Goal: Information Seeking & Learning: Learn about a topic

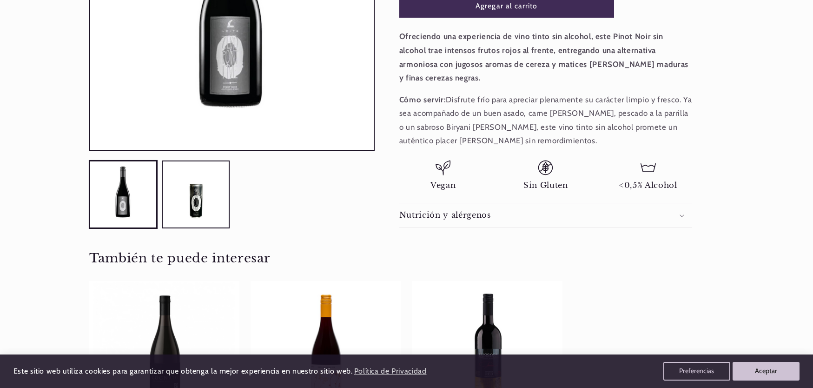
scroll to position [281, 0]
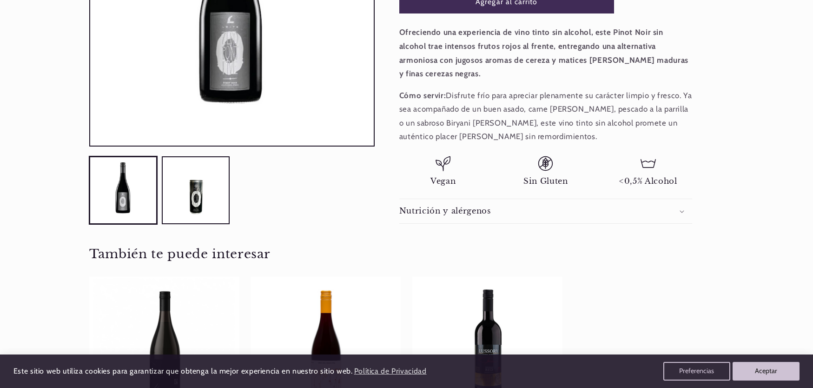
click at [456, 206] on h2 "Nutrición y alérgenos" at bounding box center [445, 211] width 92 height 10
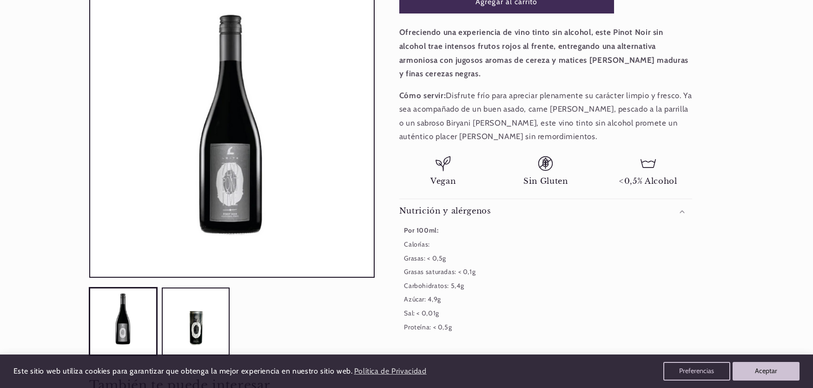
scroll to position [0, 619]
click at [463, 206] on h2 "Nutrición y alérgenos" at bounding box center [445, 211] width 92 height 10
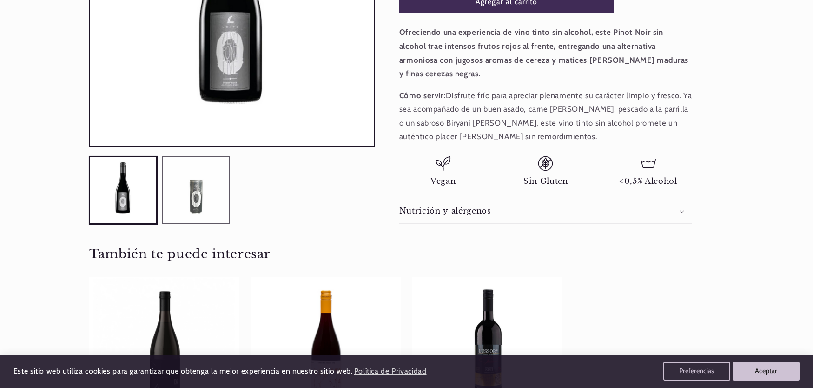
click at [205, 191] on button "Cargar la imagen 2 en la vista de la galería" at bounding box center [196, 190] width 68 height 68
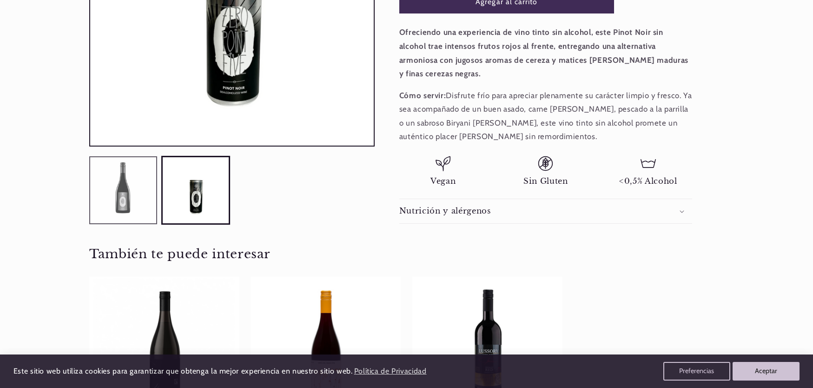
click at [136, 184] on button "Cargar la imagen 1 en la vista de la galería" at bounding box center [123, 190] width 68 height 68
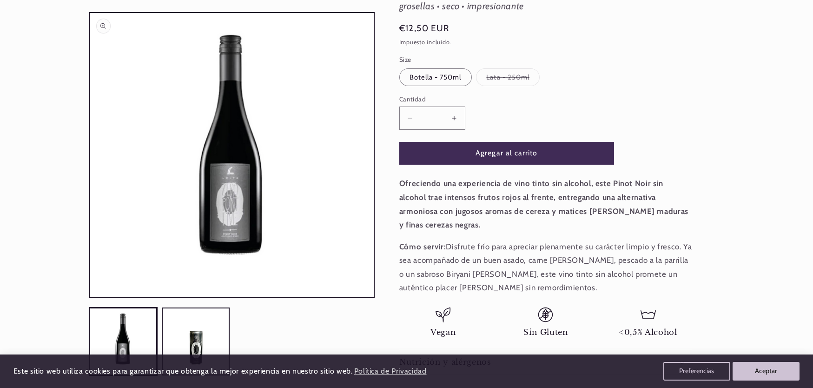
scroll to position [127, 0]
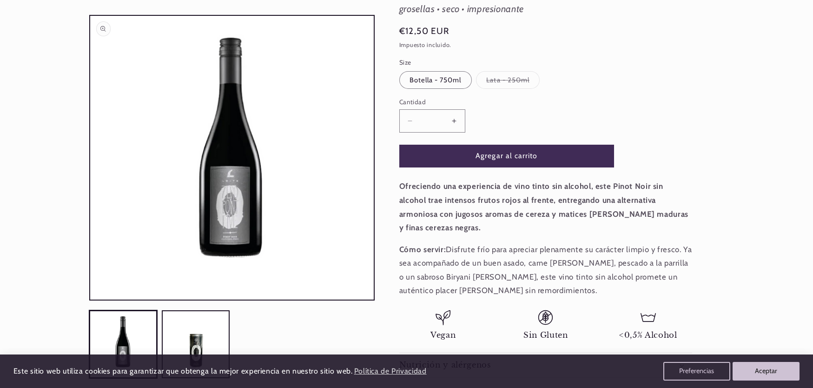
click at [90, 299] on button "Abrir elemento multimedia 1 en una ventana modal" at bounding box center [90, 299] width 0 height 0
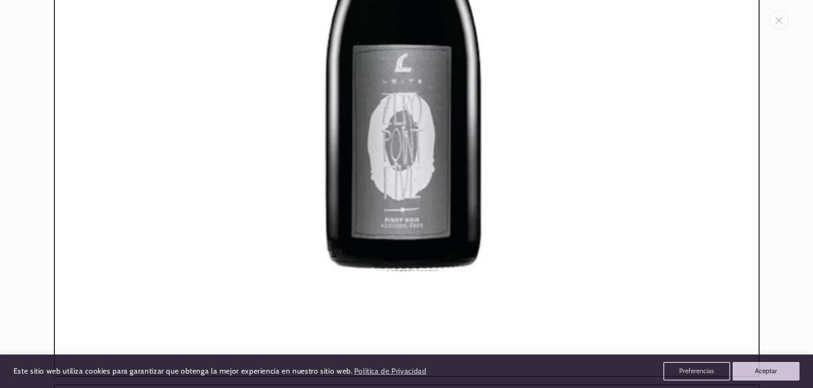
scroll to position [355, 0]
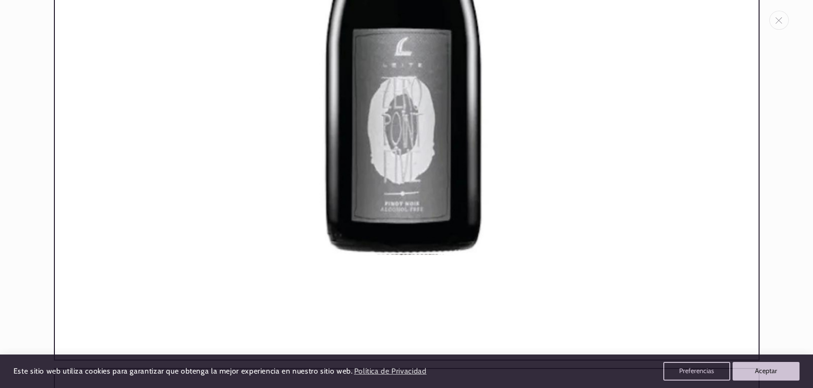
click at [546, 248] on img "Galería multimedia" at bounding box center [406, 7] width 705 height 705
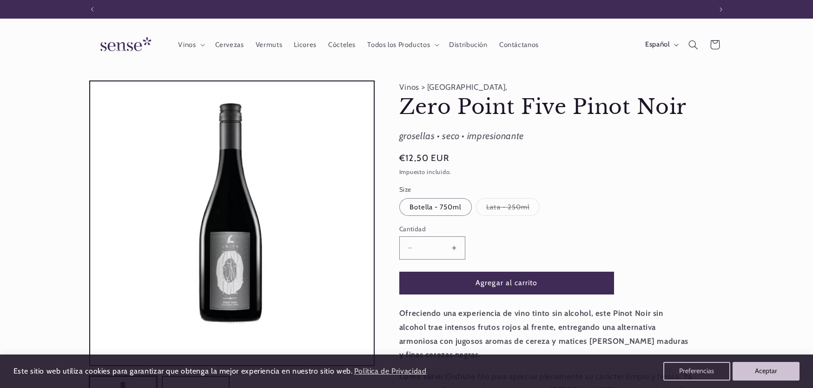
scroll to position [0, 619]
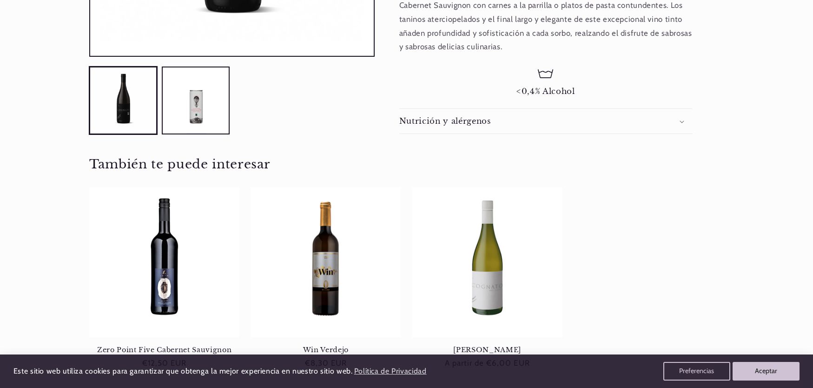
scroll to position [428, 0]
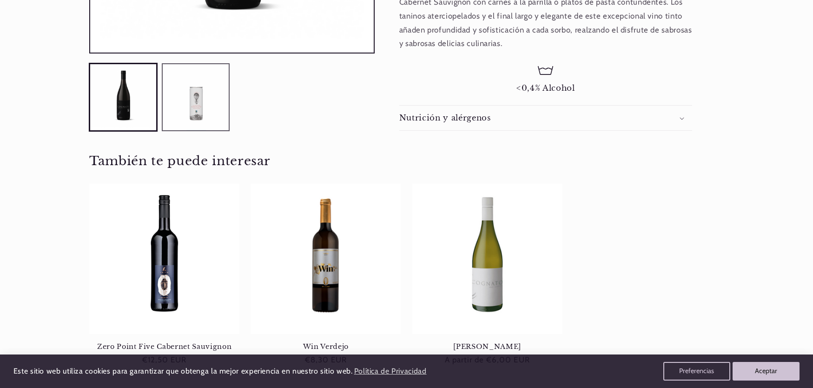
click at [206, 105] on button "Cargar la imagen 2 en la vista de la galería" at bounding box center [196, 97] width 68 height 68
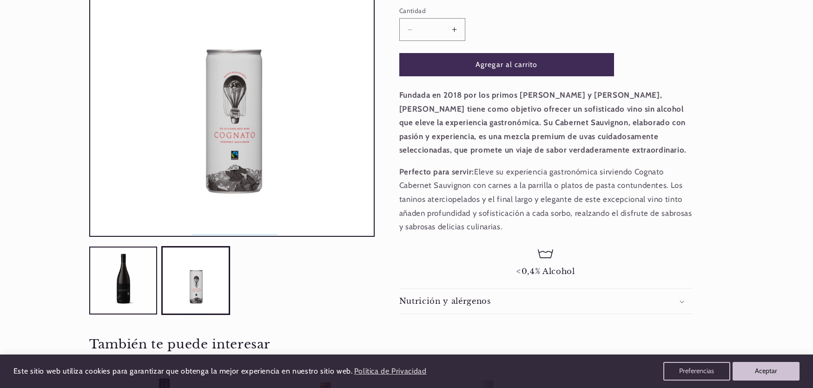
scroll to position [0, 0]
